Goal: Task Accomplishment & Management: Manage account settings

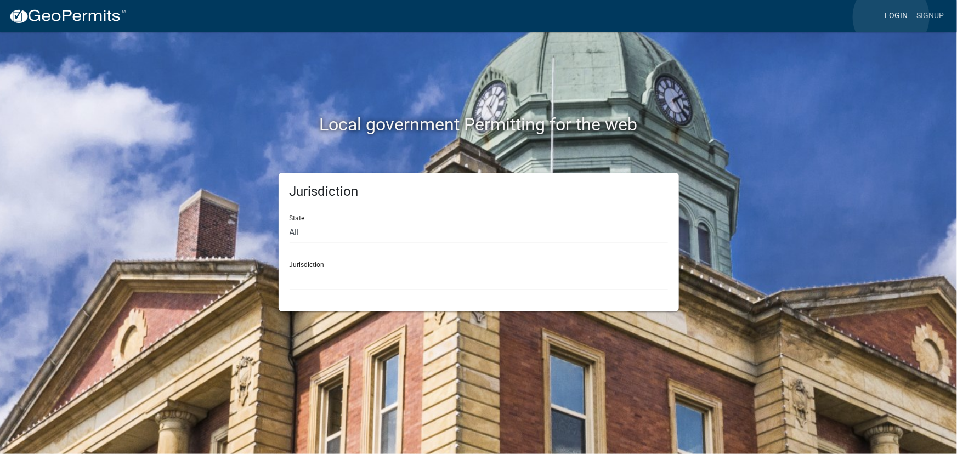
click at [891, 17] on link "Login" at bounding box center [896, 15] width 32 height 21
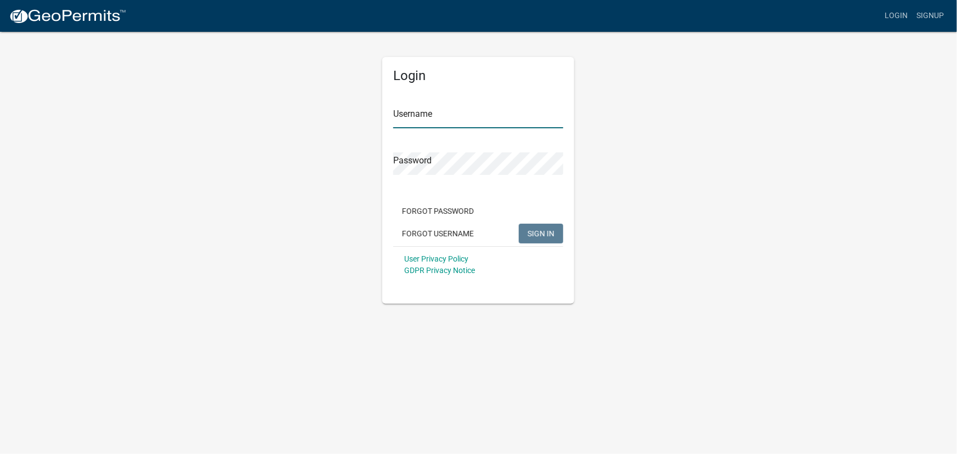
type input "kjhouse"
click at [538, 236] on span "SIGN IN" at bounding box center [541, 233] width 27 height 9
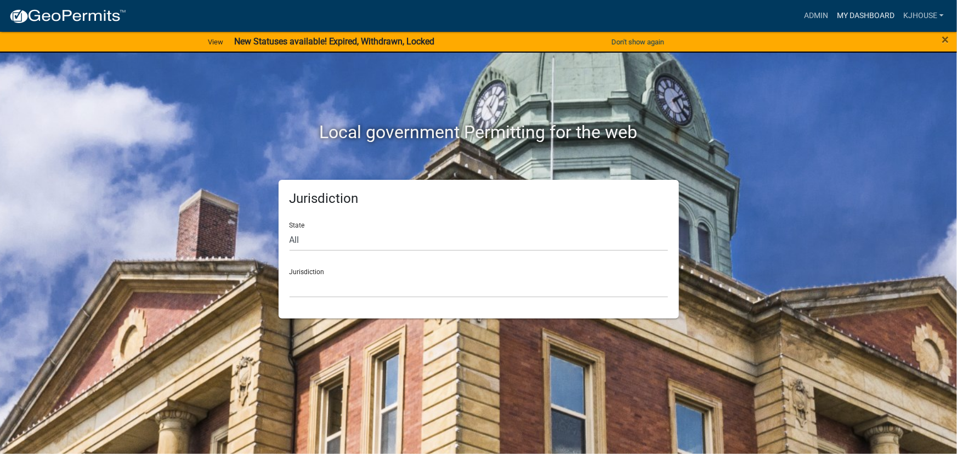
click at [860, 14] on link "My Dashboard" at bounding box center [865, 15] width 66 height 21
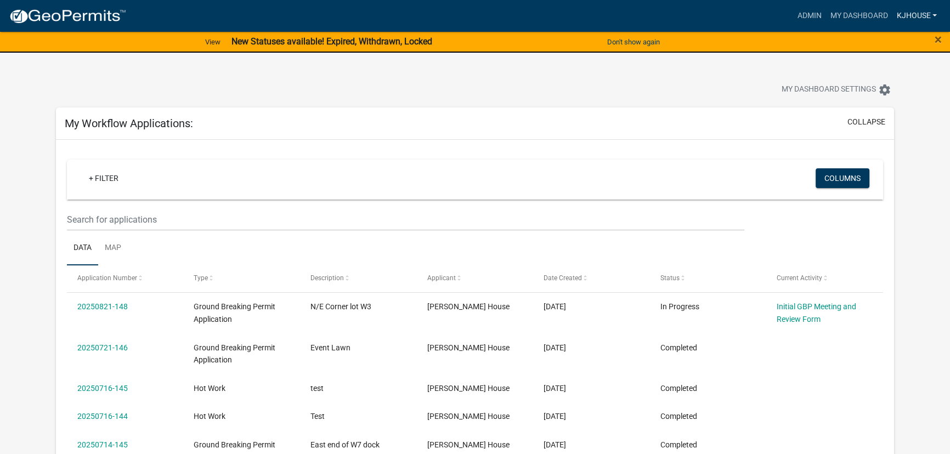
click at [933, 16] on link "kjhouse" at bounding box center [916, 15] width 49 height 21
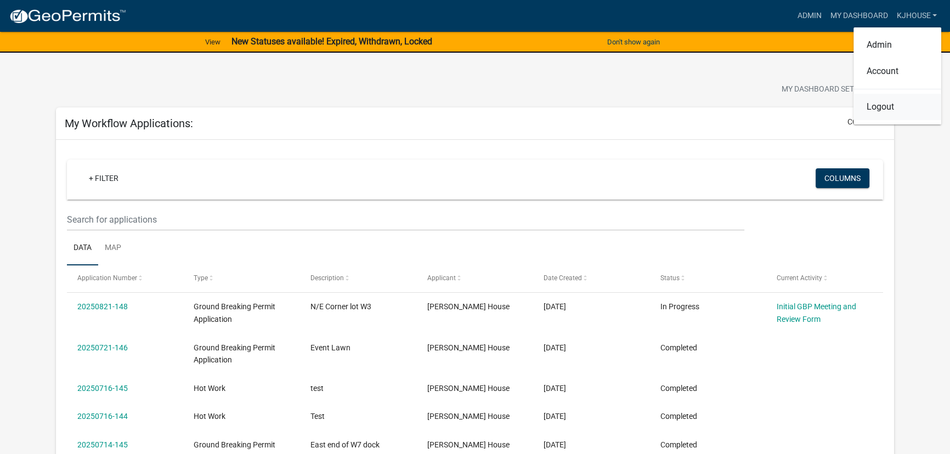
click at [879, 109] on link "Logout" at bounding box center [897, 107] width 88 height 26
